Goal: Task Accomplishment & Management: Manage account settings

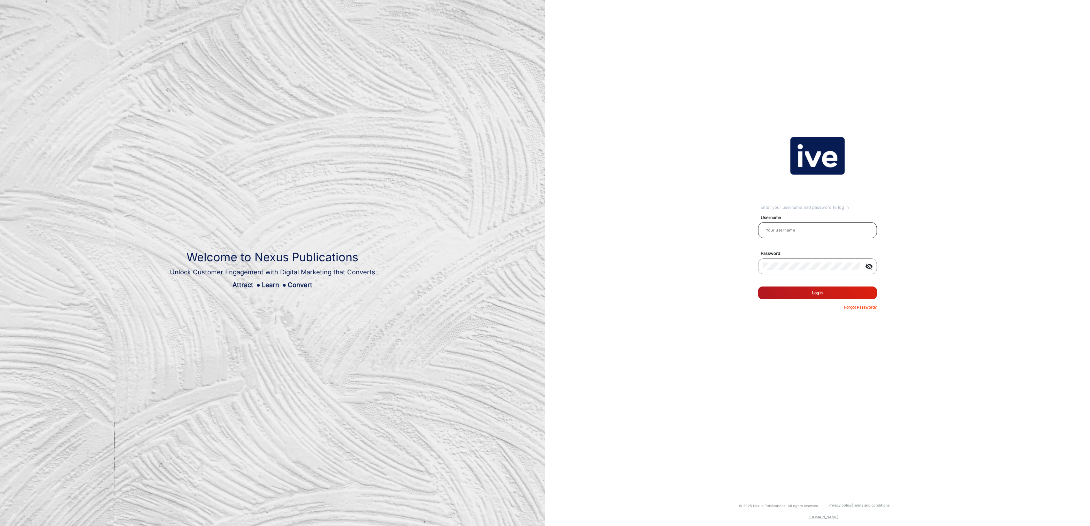
click at [800, 234] on div at bounding box center [818, 230] width 109 height 18
click at [806, 231] on input "email" at bounding box center [818, 230] width 109 height 8
type input "[PERSON_NAME]"
click at [830, 296] on button "Log In" at bounding box center [817, 292] width 119 height 13
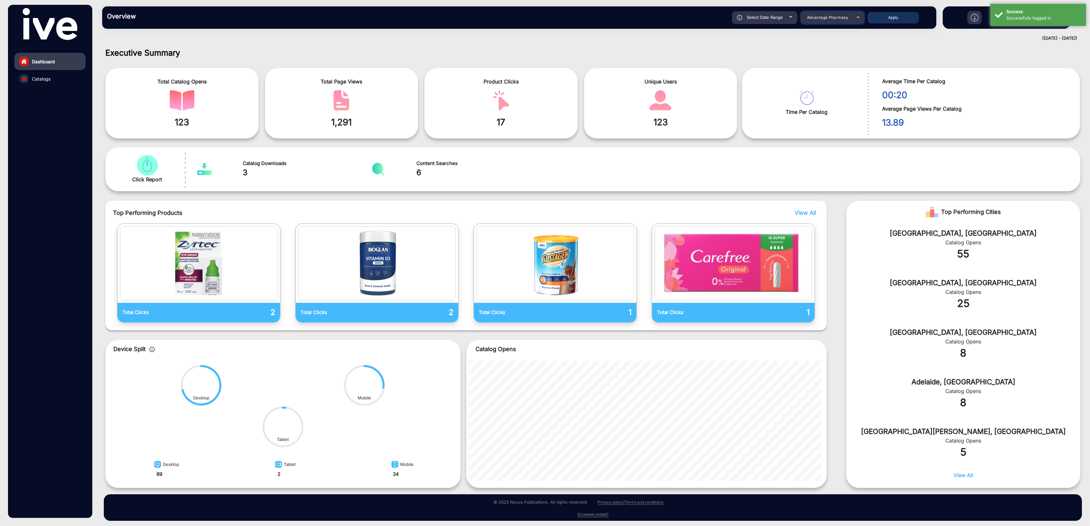
click at [829, 22] on mat-select "Advantage Pharmacy" at bounding box center [833, 17] width 64 height 13
click at [832, 18] on span "Advantage Pharmacy" at bounding box center [828, 17] width 42 height 5
